Goal: Task Accomplishment & Management: Use online tool/utility

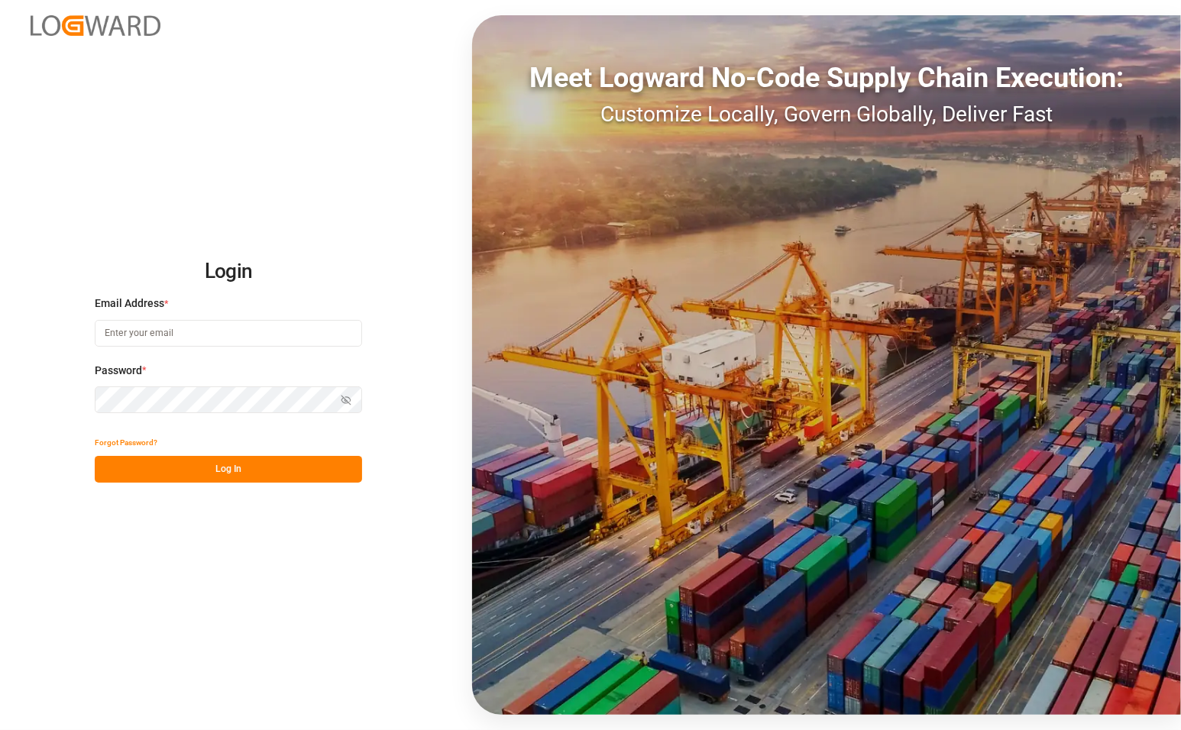
click at [145, 338] on input at bounding box center [228, 333] width 267 height 27
type input "[PERSON_NAME][EMAIL_ADDRESS][PERSON_NAME][DOMAIN_NAME]"
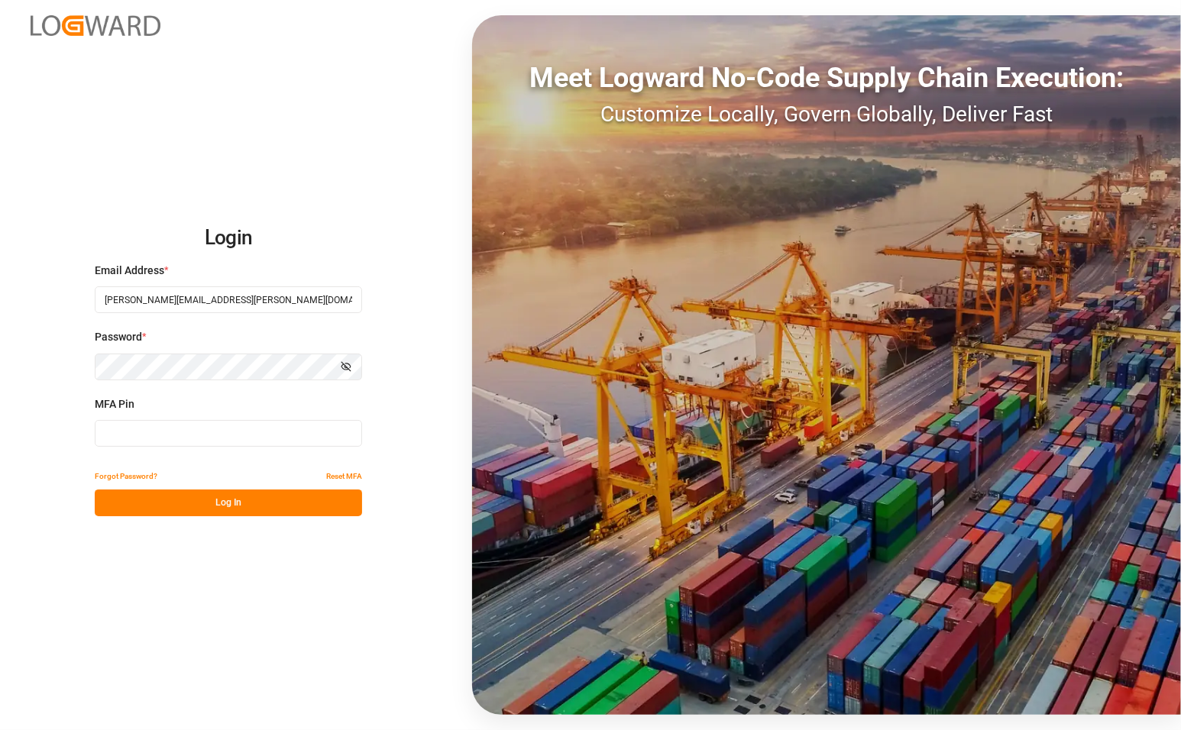
click at [191, 431] on input at bounding box center [228, 433] width 267 height 27
type input "820452"
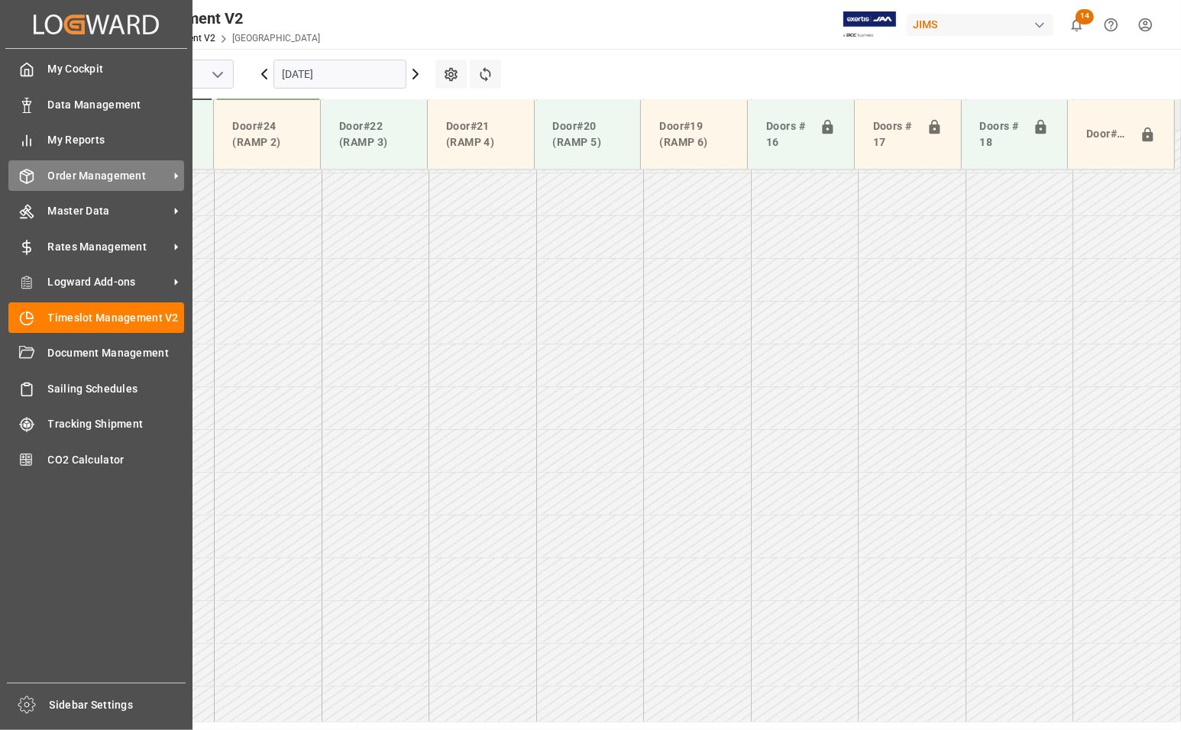
scroll to position [1117, 0]
click at [82, 173] on span "Order Management" at bounding box center [108, 176] width 121 height 16
click at [65, 176] on span "Order Management" at bounding box center [108, 176] width 121 height 16
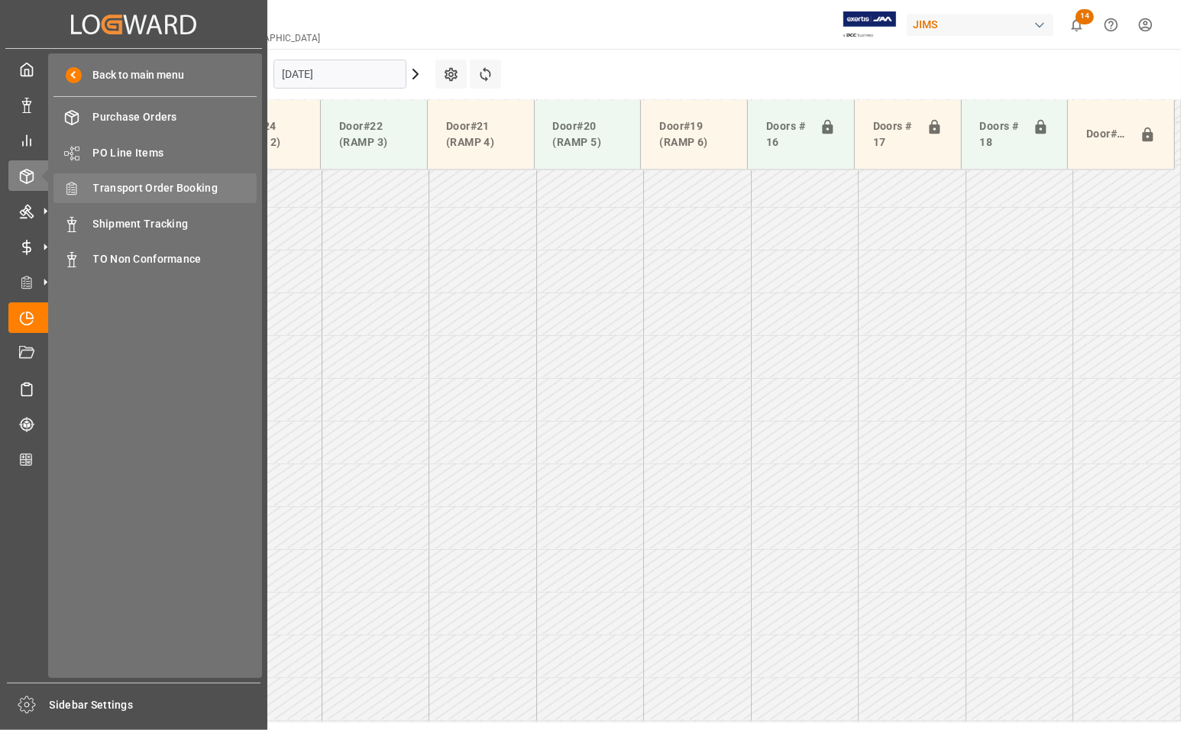
click at [100, 192] on span "Transport Order Booking" at bounding box center [175, 188] width 164 height 16
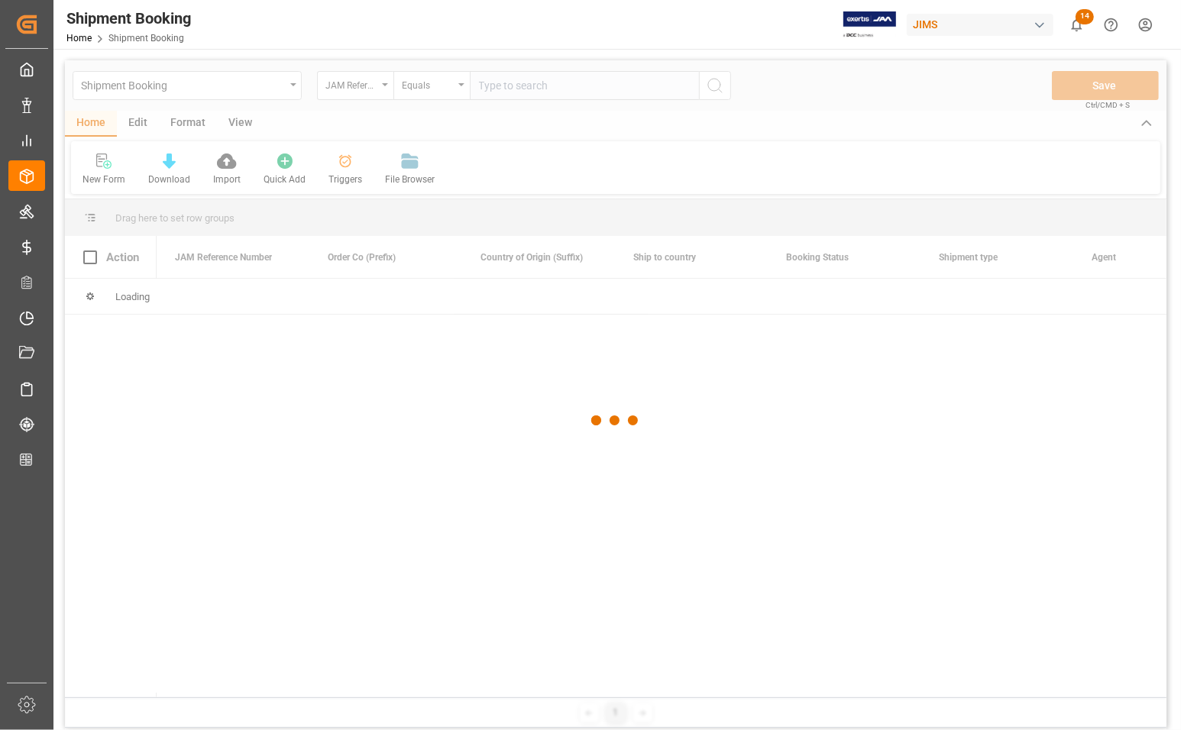
click at [528, 92] on div at bounding box center [615, 420] width 1101 height 721
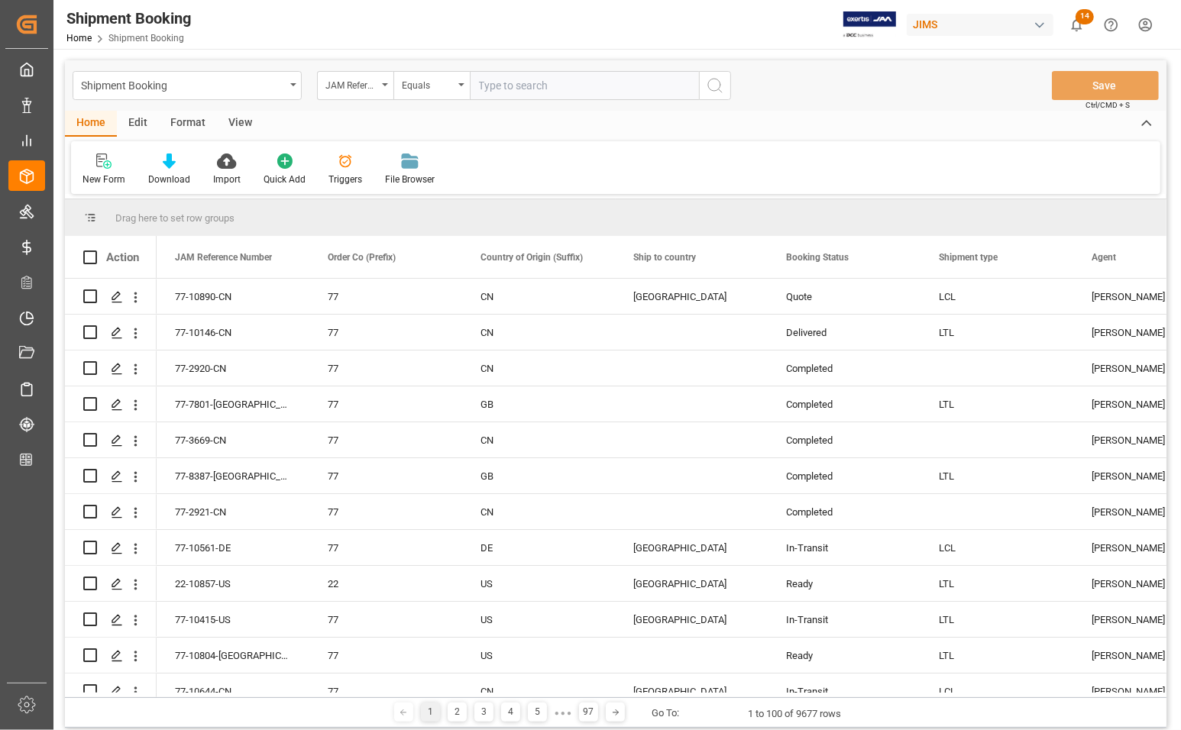
click at [525, 86] on input "text" at bounding box center [584, 85] width 229 height 29
type input "77-10411-[GEOGRAPHIC_DATA]"
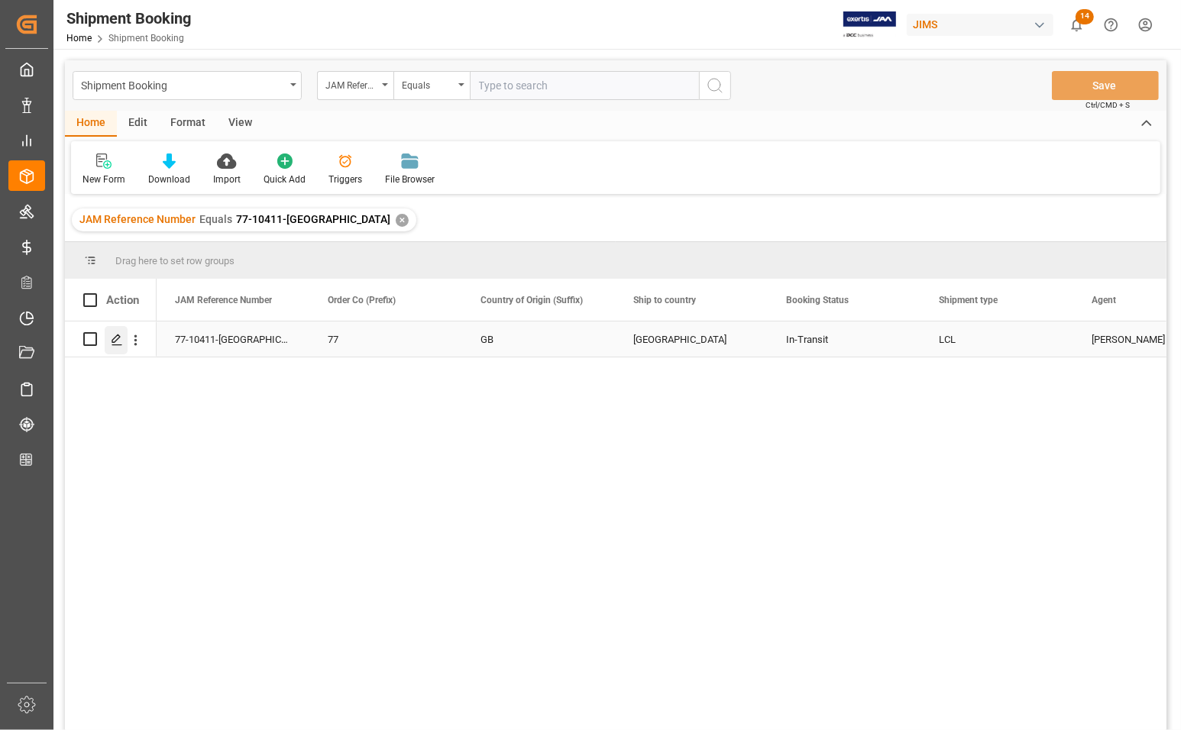
click at [119, 340] on icon "Press SPACE to select this row." at bounding box center [117, 340] width 12 height 12
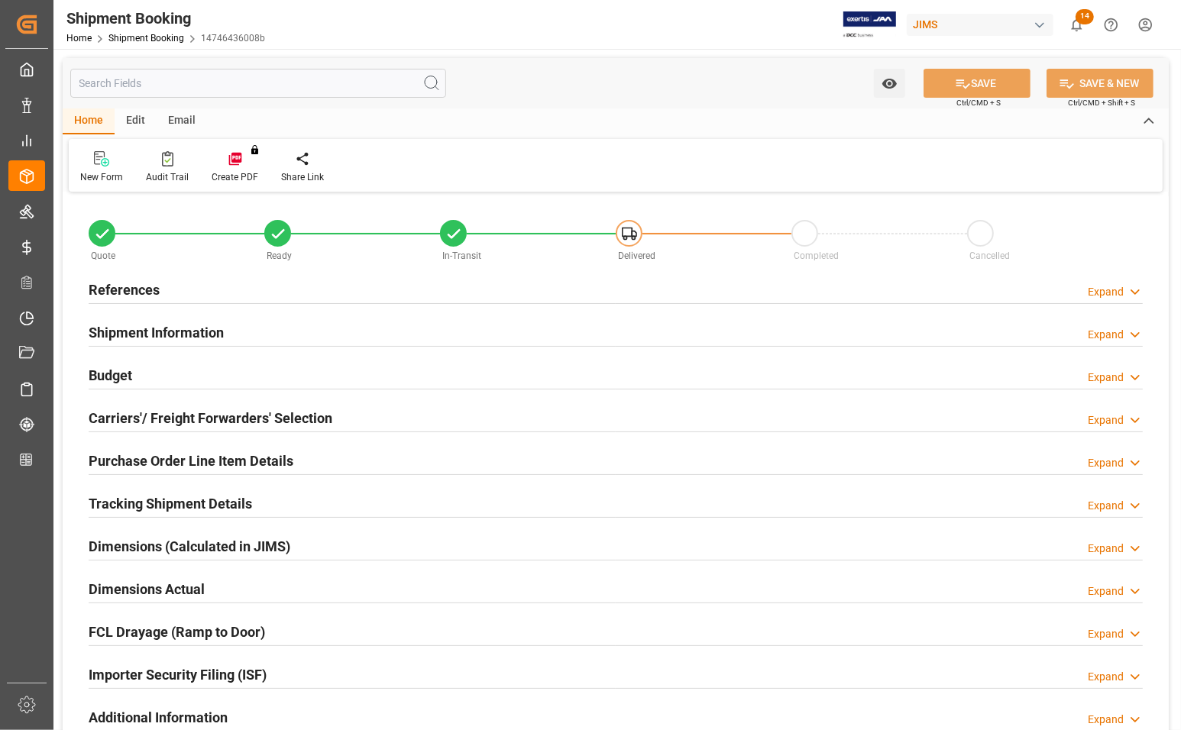
type input "0"
type input "[DATE]"
click at [115, 283] on h2 "References" at bounding box center [124, 289] width 71 height 21
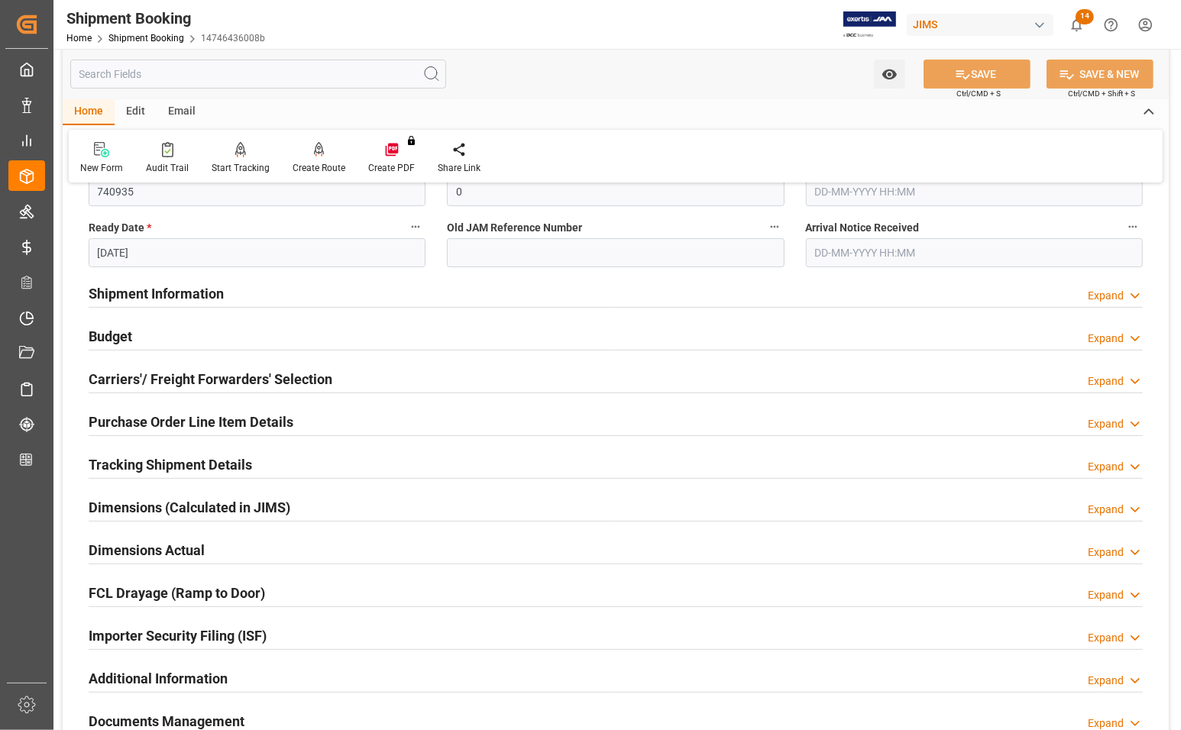
scroll to position [382, 0]
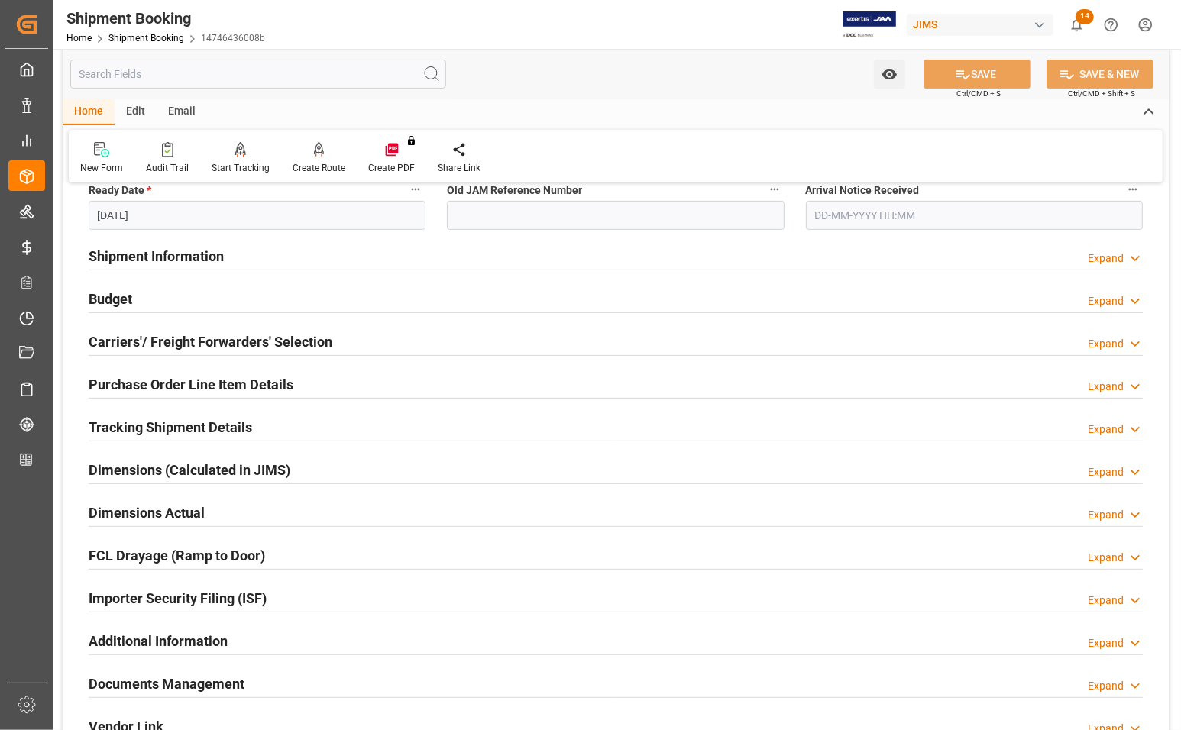
click at [119, 298] on h2 "Budget" at bounding box center [111, 299] width 44 height 21
